Goal: Navigation & Orientation: Find specific page/section

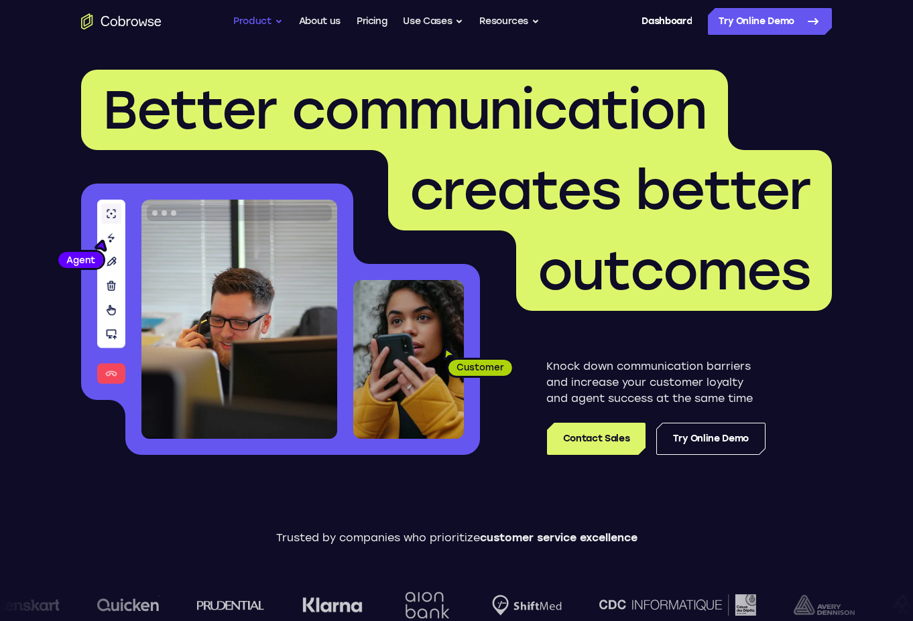
click at [265, 19] on button "Product" at bounding box center [258, 21] width 50 height 27
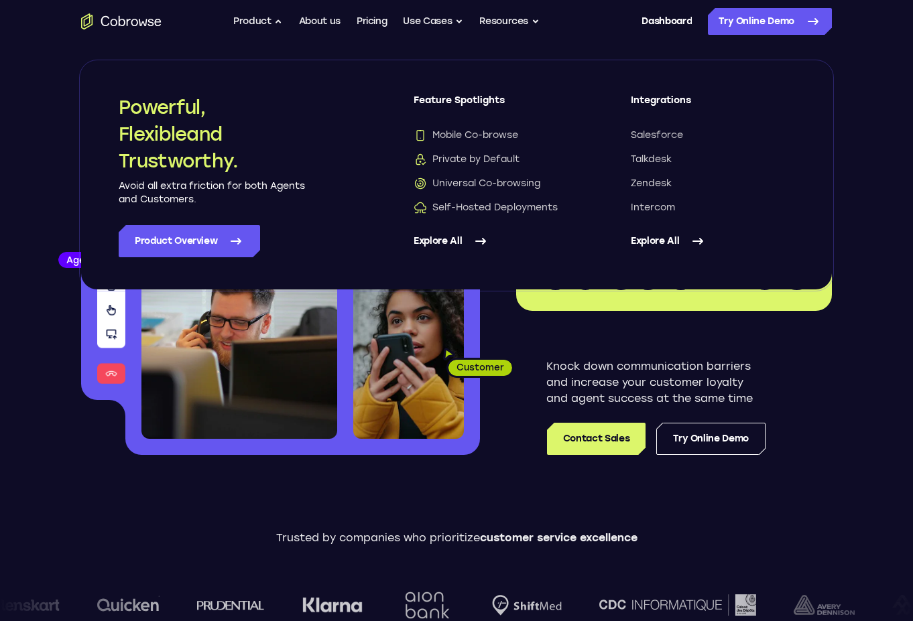
click at [474, 22] on ul "Go back Powerful, Flexible and Trustworthy. Avoid all extra friction for both A…" at bounding box center [386, 21] width 306 height 27
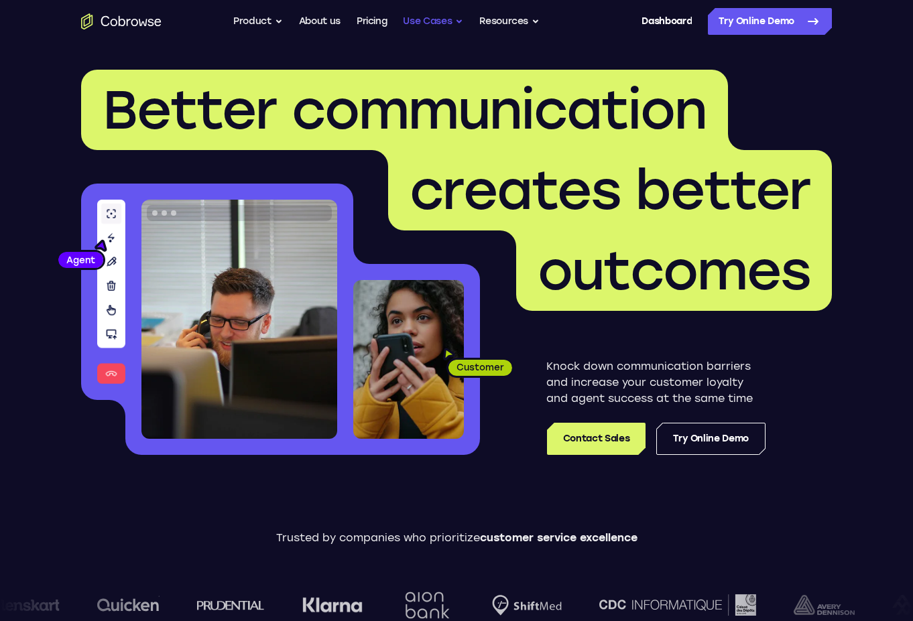
click at [454, 24] on button "Use Cases" at bounding box center [433, 21] width 60 height 27
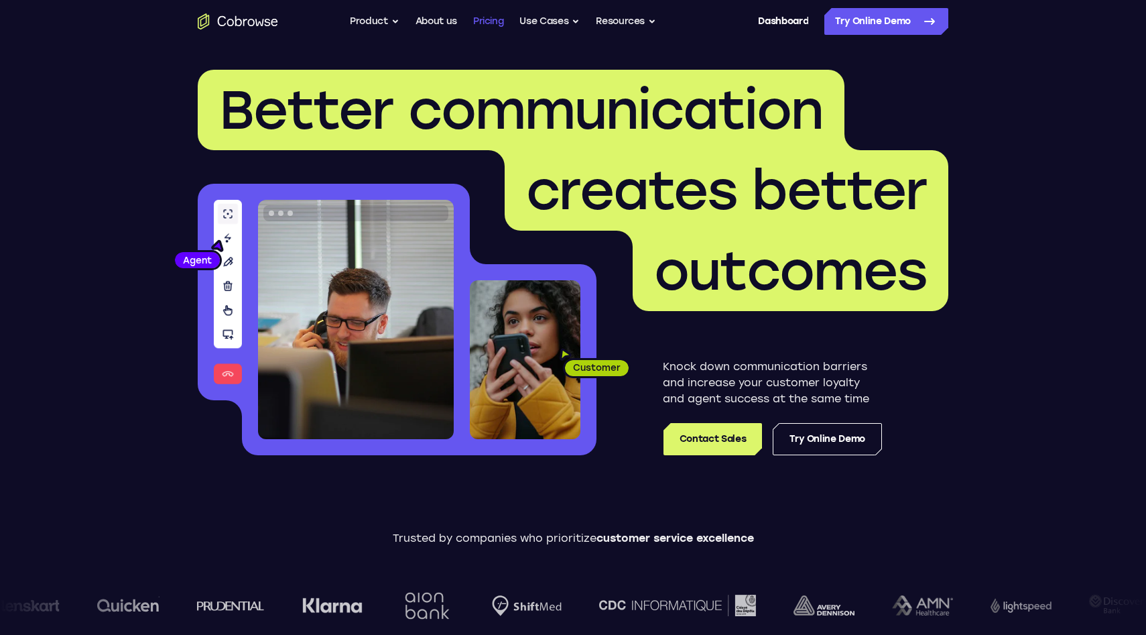
click at [487, 18] on link "Pricing" at bounding box center [488, 21] width 31 height 27
